Goal: Check status: Check status

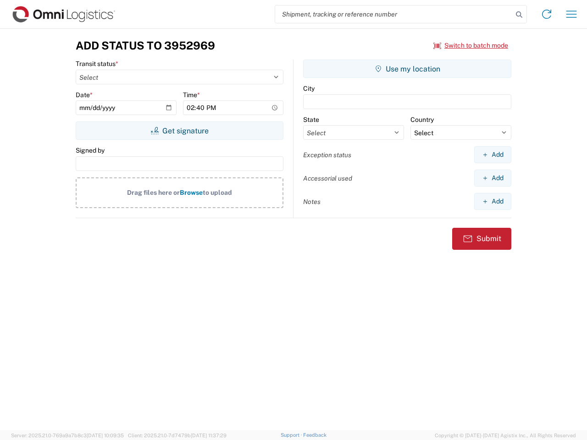
click at [394, 14] on input "search" at bounding box center [393, 14] width 237 height 17
click at [519, 15] on icon at bounding box center [518, 14] width 13 height 13
click at [546, 14] on icon at bounding box center [546, 14] width 15 height 15
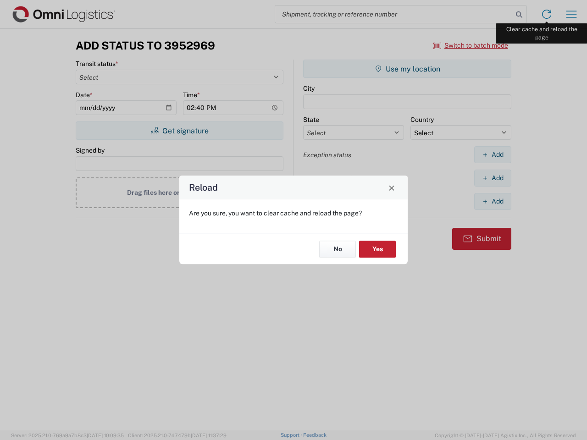
click at [571, 14] on div "Reload Are you sure, you want to clear cache and reload the page? No Yes" at bounding box center [293, 220] width 587 height 440
click at [471, 45] on div "Reload Are you sure, you want to clear cache and reload the page? No Yes" at bounding box center [293, 220] width 587 height 440
click at [179, 131] on div "Reload Are you sure, you want to clear cache and reload the page? No Yes" at bounding box center [293, 220] width 587 height 440
click at [407, 69] on div "Reload Are you sure, you want to clear cache and reload the page? No Yes" at bounding box center [293, 220] width 587 height 440
click at [492, 154] on div "Reload Are you sure, you want to clear cache and reload the page? No Yes" at bounding box center [293, 220] width 587 height 440
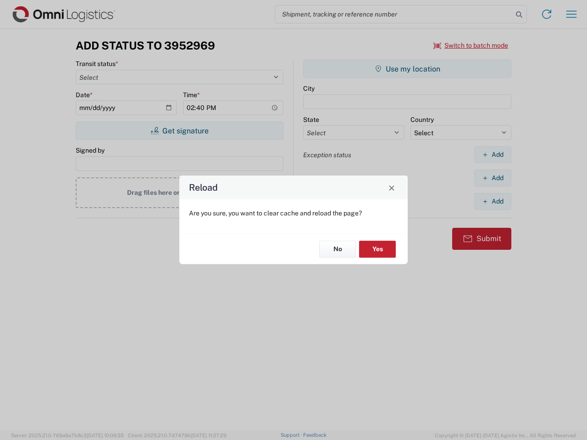
click at [492, 178] on div "Reload Are you sure, you want to clear cache and reload the page? No Yes" at bounding box center [293, 220] width 587 height 440
click at [492, 201] on div "Reload Are you sure, you want to clear cache and reload the page? No Yes" at bounding box center [293, 220] width 587 height 440
